Goal: Find specific page/section: Find specific page/section

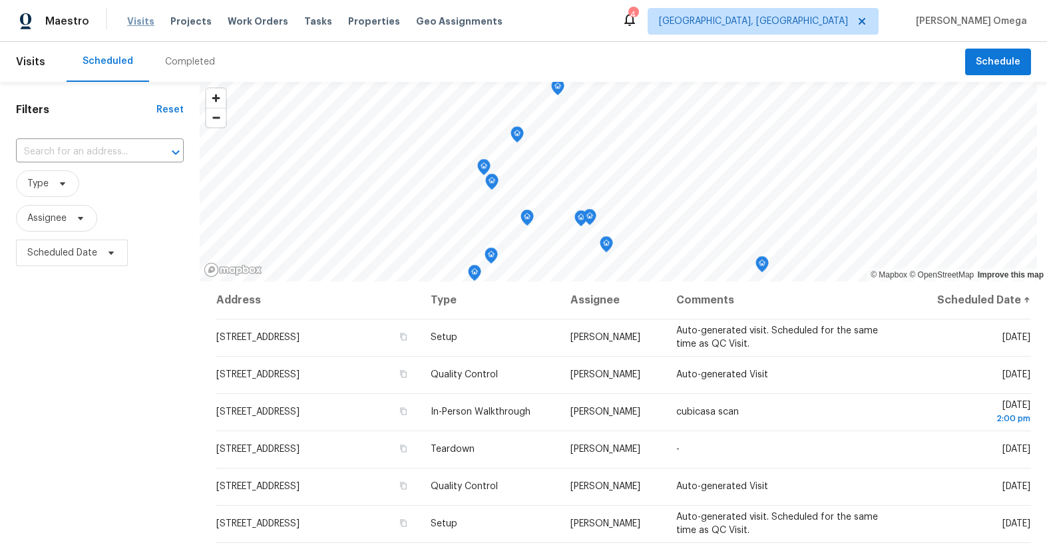
click at [143, 24] on span "Visits" at bounding box center [140, 21] width 27 height 13
click at [138, 18] on span "Visits" at bounding box center [140, 21] width 27 height 13
click at [357, 23] on span "Properties" at bounding box center [374, 21] width 52 height 13
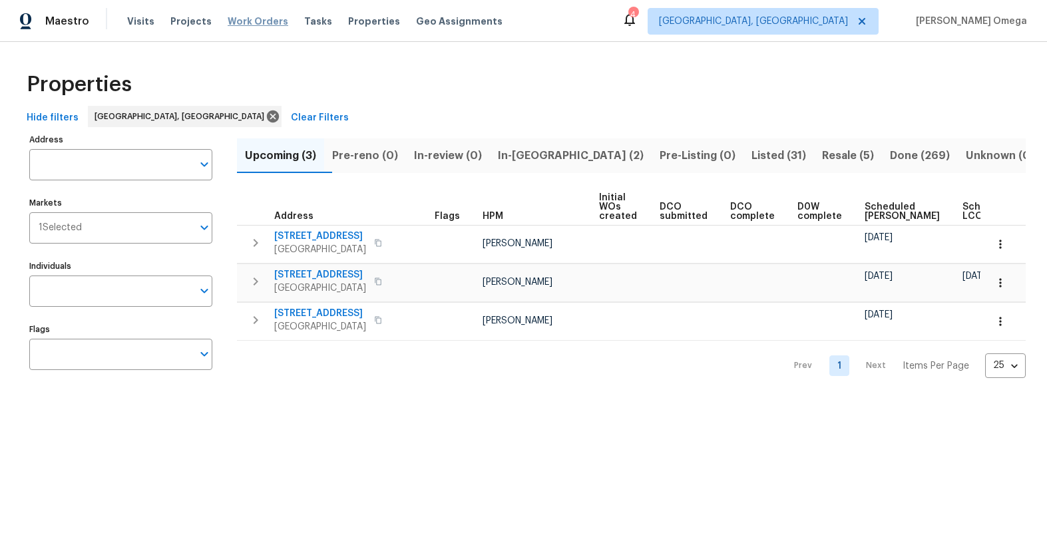
click at [245, 19] on span "Work Orders" at bounding box center [258, 21] width 61 height 13
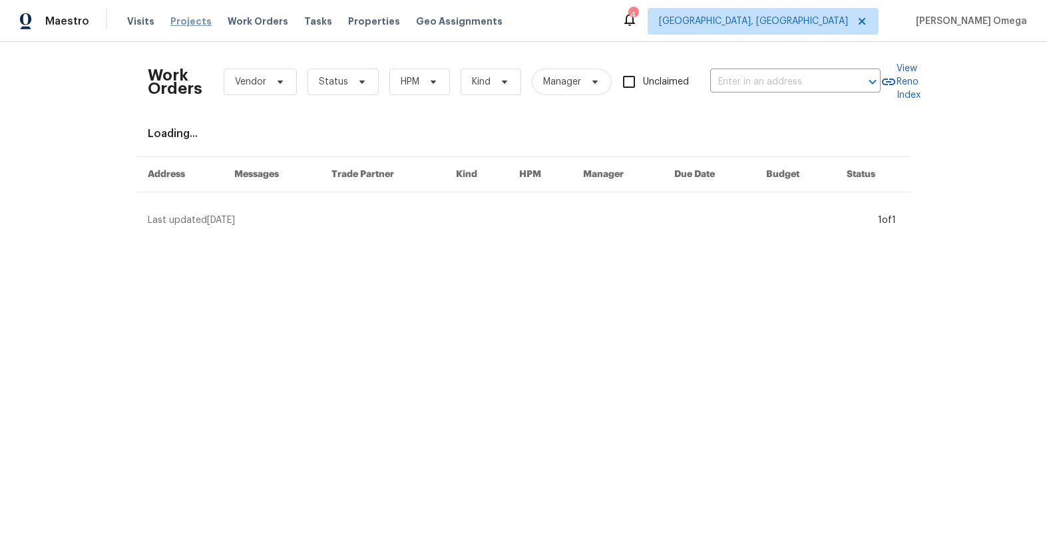
click at [184, 20] on span "Projects" at bounding box center [190, 21] width 41 height 13
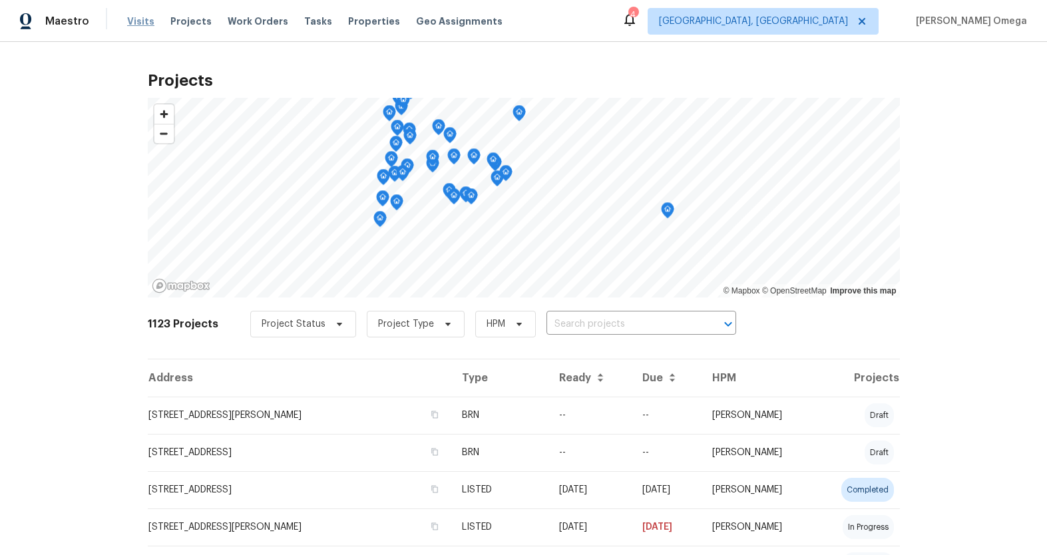
click at [127, 23] on span "Visits" at bounding box center [140, 21] width 27 height 13
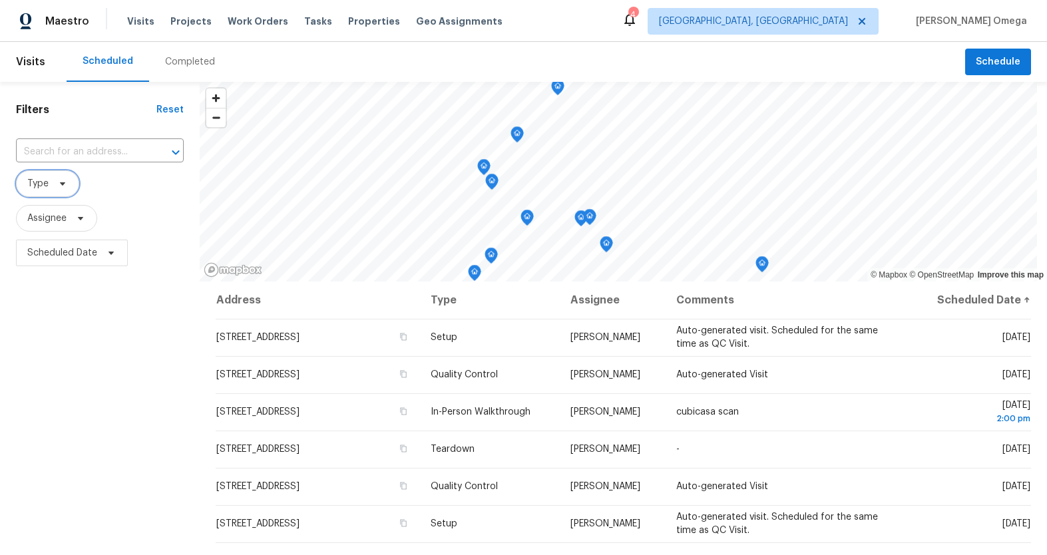
click at [57, 181] on icon at bounding box center [62, 183] width 11 height 11
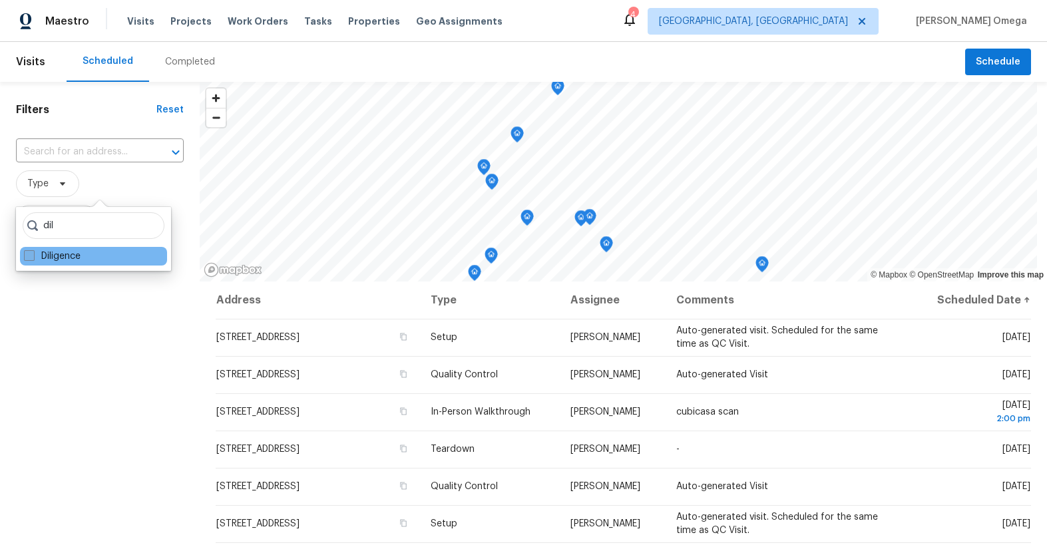
type input "dil"
click at [78, 253] on label "Diligence" at bounding box center [52, 256] width 57 height 13
click at [33, 253] on input "Diligence" at bounding box center [28, 254] width 9 height 9
checkbox input "true"
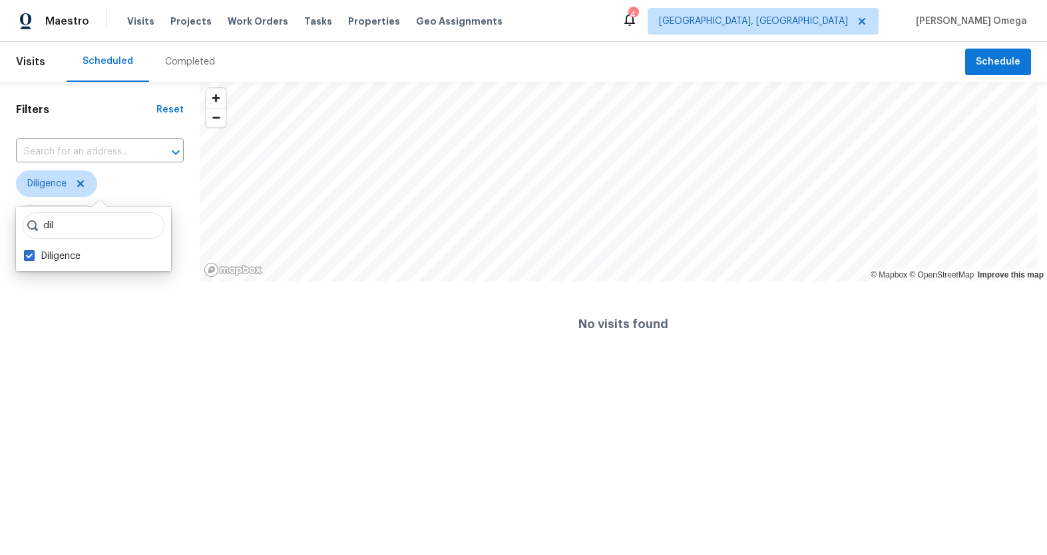
click at [150, 175] on span "Diligence" at bounding box center [100, 183] width 168 height 27
click at [91, 248] on span "Scheduled Date" at bounding box center [62, 252] width 70 height 13
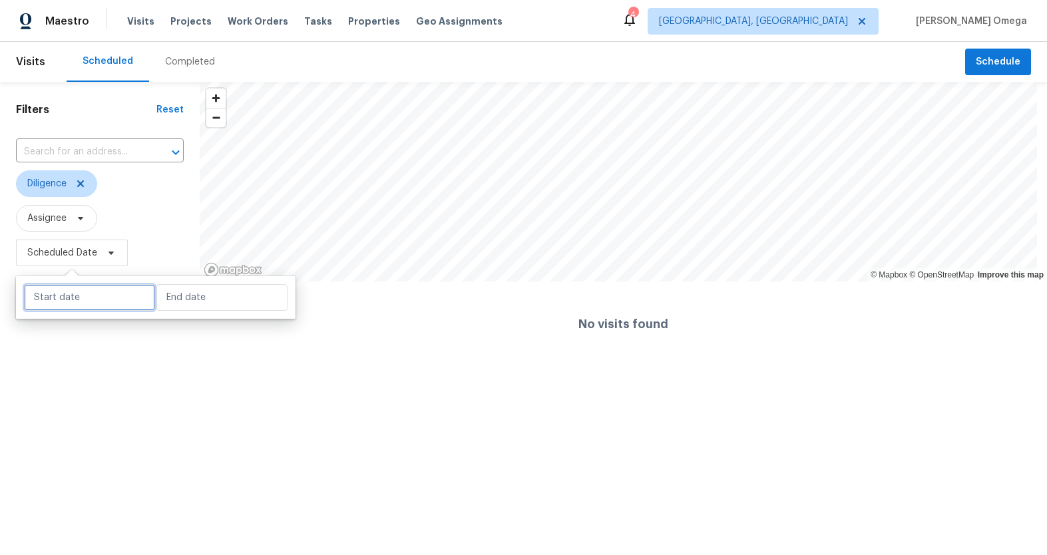
click at [97, 287] on input "text" at bounding box center [89, 297] width 131 height 27
select select "7"
select select "2025"
select select "8"
select select "2025"
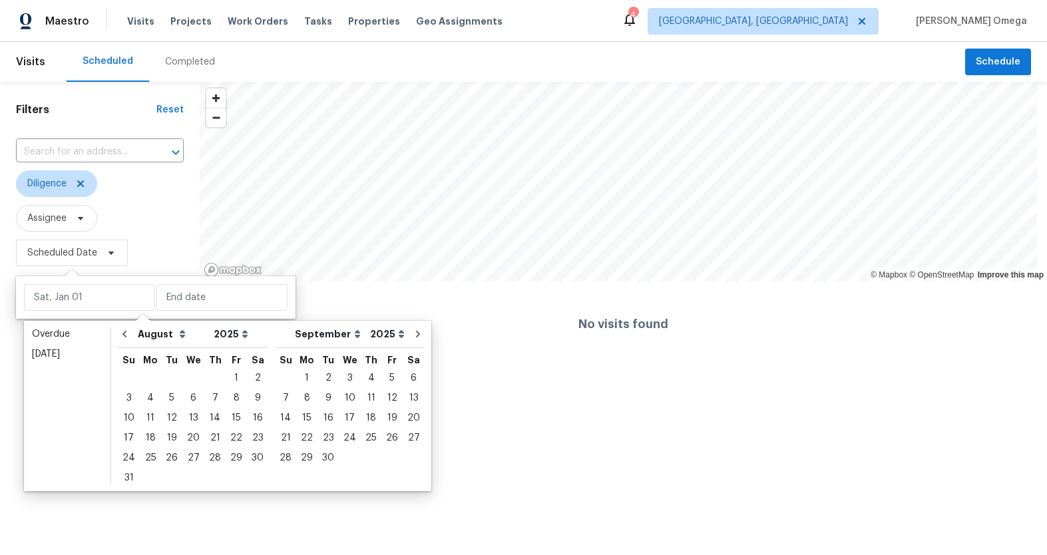
click at [158, 246] on span "Scheduled Date" at bounding box center [100, 253] width 168 height 35
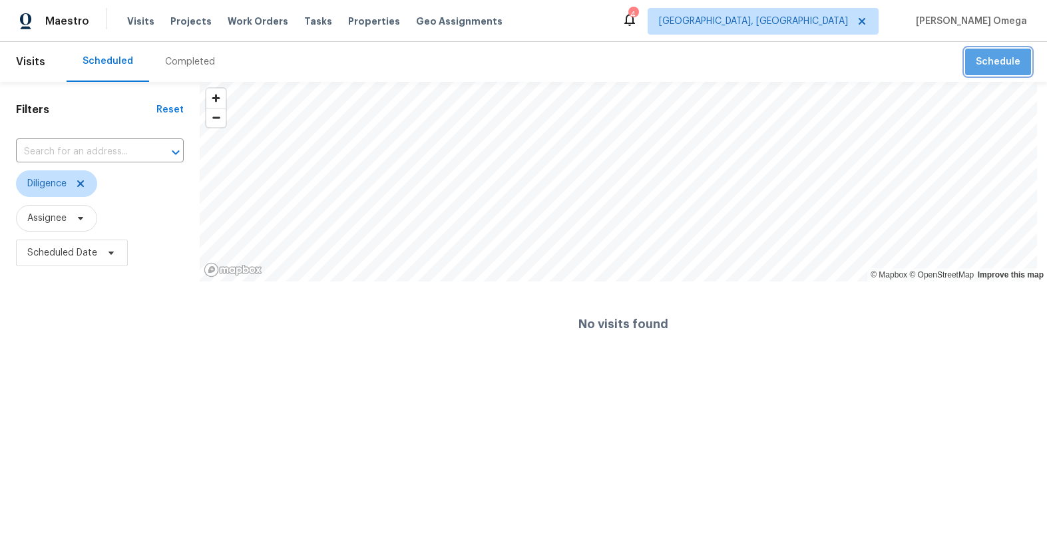
click at [978, 75] on button "Schedule" at bounding box center [998, 62] width 66 height 27
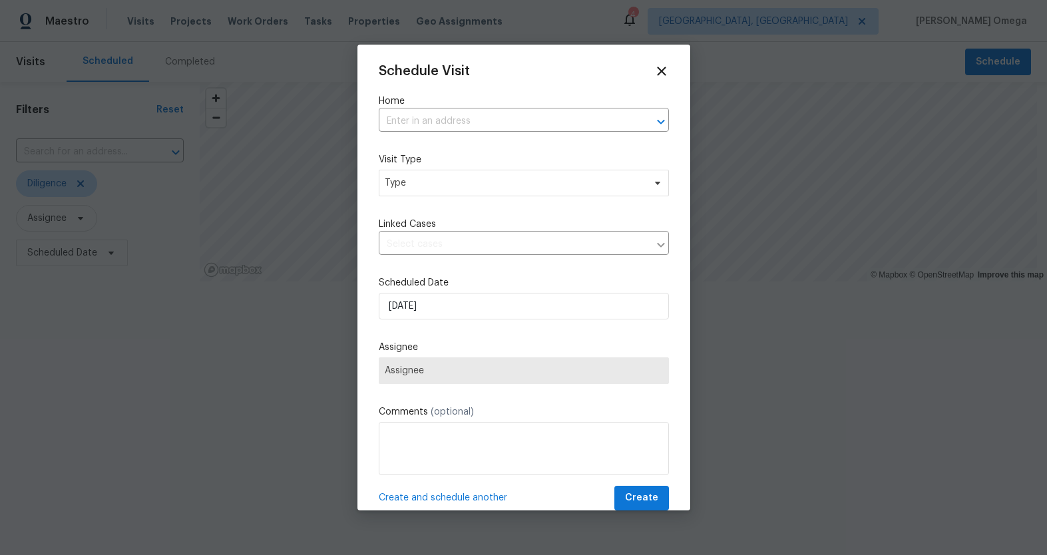
scroll to position [3, 0]
click at [594, 180] on span "Type" at bounding box center [514, 182] width 259 height 13
click at [677, 152] on div "Schedule Visit Home ​ Visit Type Type Linked Cases ​ Scheduled Date [DATE] Assi…" at bounding box center [523, 278] width 333 height 466
click at [654, 69] on icon at bounding box center [661, 70] width 15 height 15
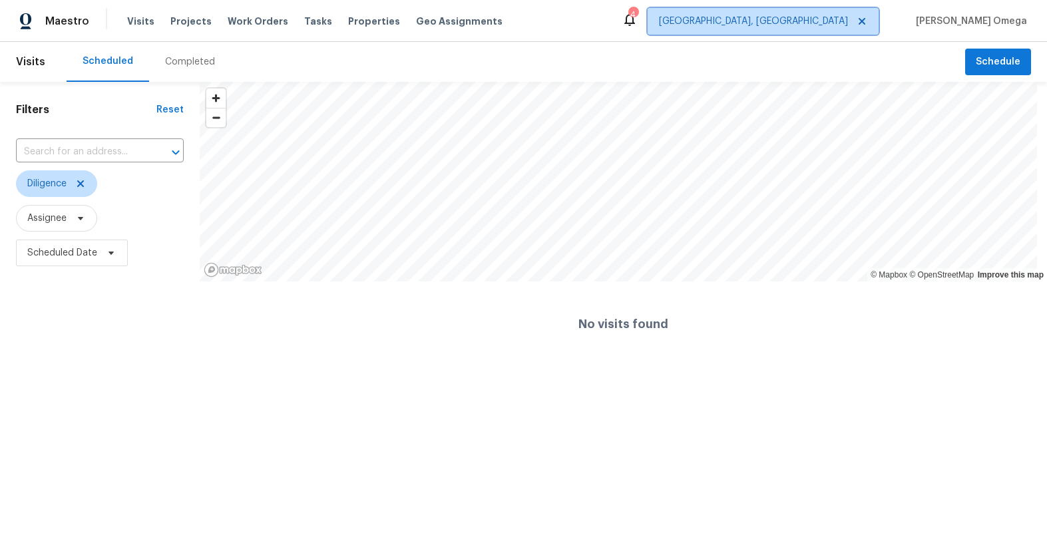
click at [867, 21] on icon at bounding box center [862, 21] width 11 height 11
click at [865, 22] on icon at bounding box center [862, 21] width 7 height 7
click at [848, 23] on span "[GEOGRAPHIC_DATA], [GEOGRAPHIC_DATA]" at bounding box center [753, 21] width 189 height 13
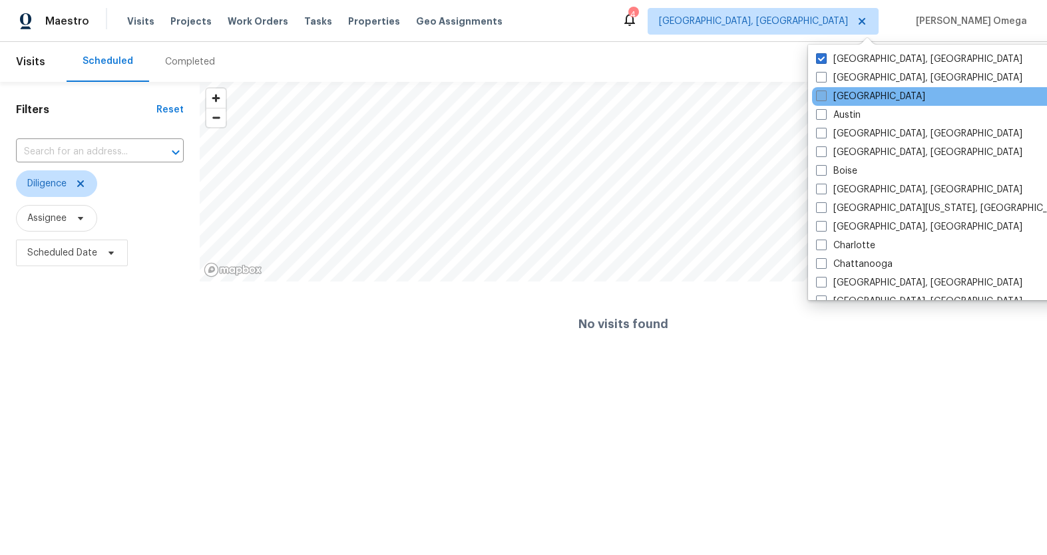
click at [824, 96] on span at bounding box center [821, 96] width 11 height 11
click at [824, 96] on input "[GEOGRAPHIC_DATA]" at bounding box center [820, 94] width 9 height 9
checkbox input "true"
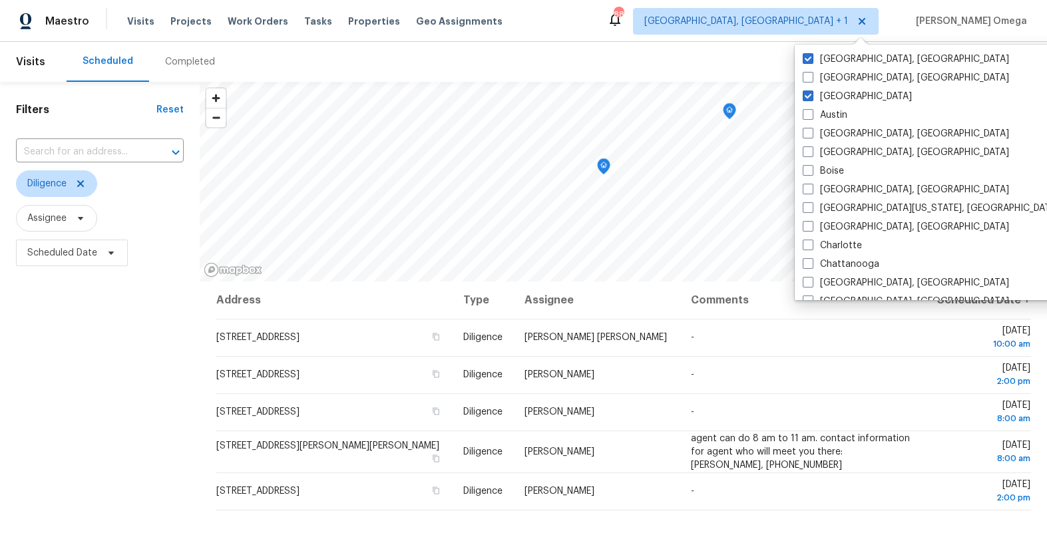
click at [1023, 0] on div "Maestro Visits Projects Work Orders Tasks Properties Geo Assignments 88 [GEOGRA…" at bounding box center [523, 21] width 1047 height 42
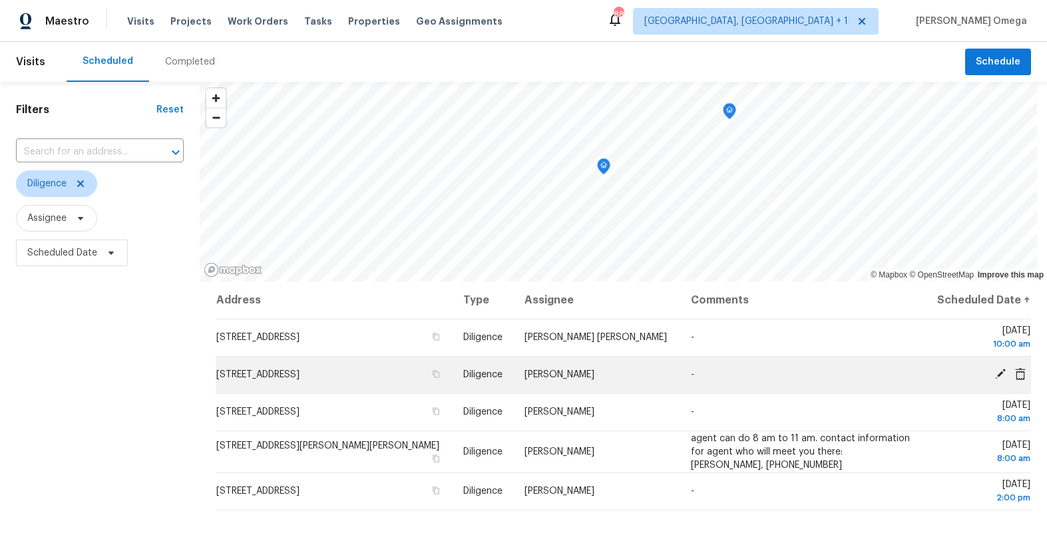
click at [300, 370] on span "[STREET_ADDRESS]" at bounding box center [257, 374] width 83 height 9
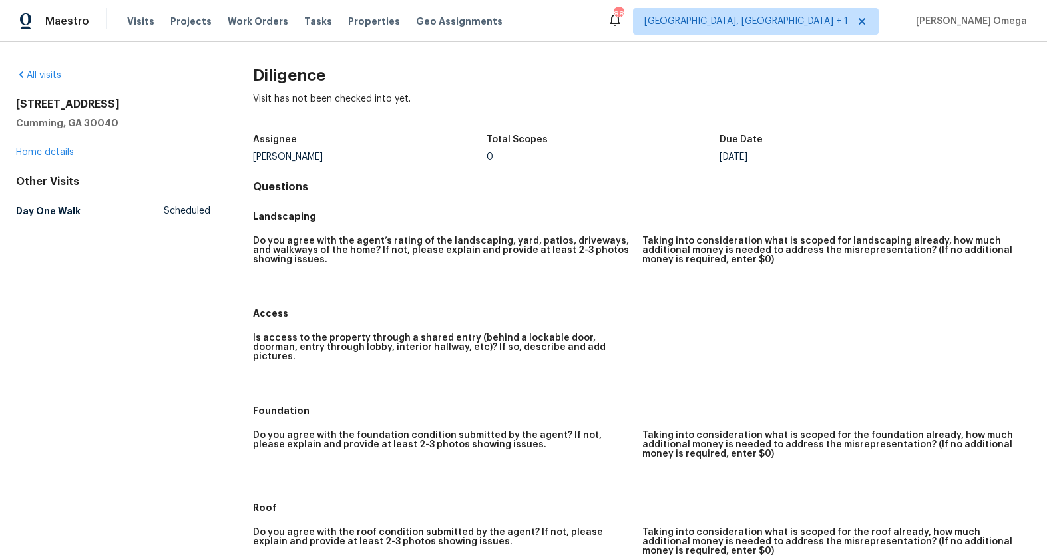
click at [53, 103] on h2 "[STREET_ADDRESS]" at bounding box center [113, 104] width 194 height 13
copy h2 "[STREET_ADDRESS]"
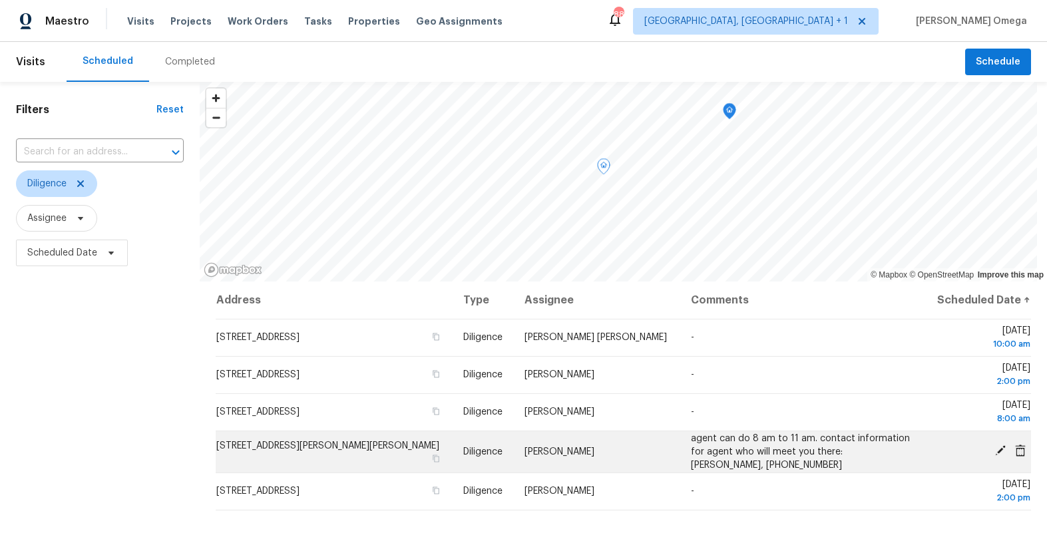
click at [341, 448] on span "[STREET_ADDRESS][PERSON_NAME][PERSON_NAME]" at bounding box center [327, 445] width 223 height 9
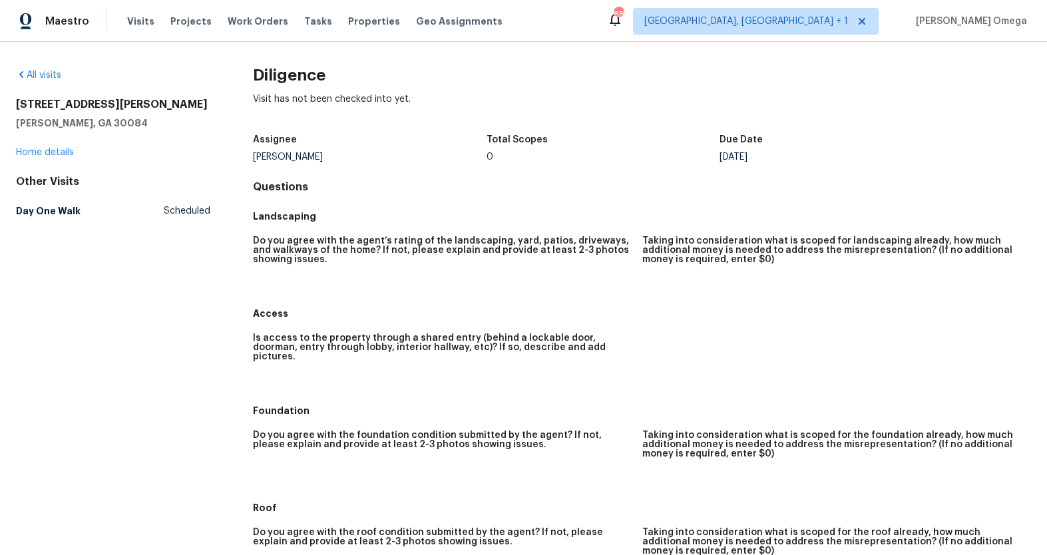
click at [65, 100] on h2 "131 Bentley Pl" at bounding box center [113, 104] width 194 height 13
copy h2 "131 Bentley Pl"
